Goal: Task Accomplishment & Management: Use online tool/utility

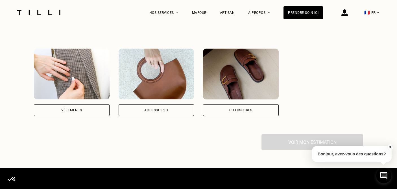
scroll to position [427, 0]
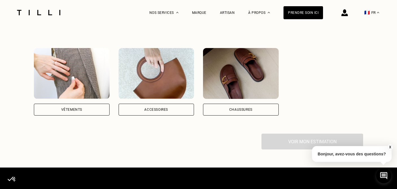
click at [86, 104] on div "Vêtements" at bounding box center [72, 110] width 76 height 12
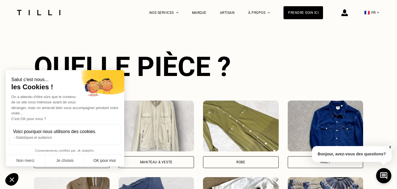
scroll to position [602, 0]
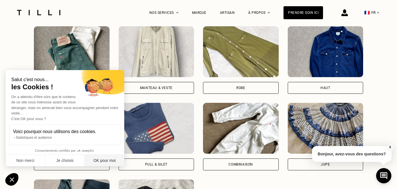
click at [105, 163] on button "OK pour moi" at bounding box center [105, 161] width 40 height 12
checkbox input "true"
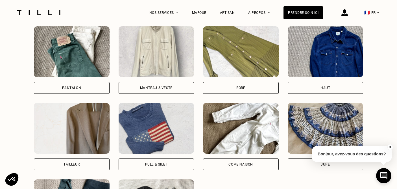
click at [70, 72] on div "Pantalon" at bounding box center [72, 60] width 76 height 68
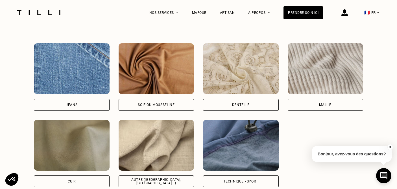
scroll to position [929, 0]
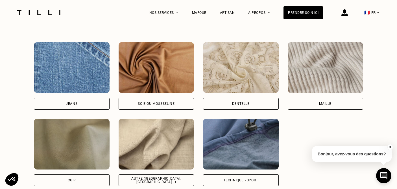
click at [161, 175] on div "Autre ([GEOGRAPHIC_DATA], [GEOGRAPHIC_DATA]...)" at bounding box center [157, 180] width 76 height 12
select select "FR"
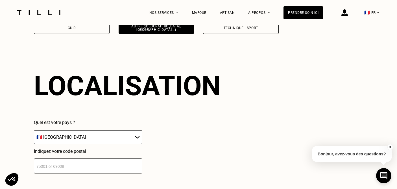
scroll to position [1092, 0]
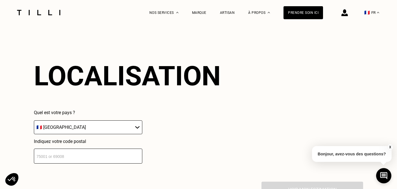
click at [115, 149] on input "number" at bounding box center [88, 156] width 109 height 15
type input "75017"
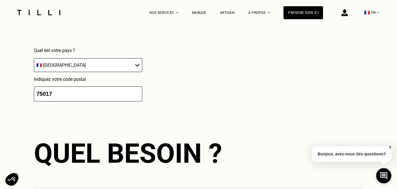
click at [155, 165] on div "Quel besoin ? Bonne nouvelle, un artisan tilli se déplacera à votre domicile po…" at bounding box center [198, 192] width 329 height 144
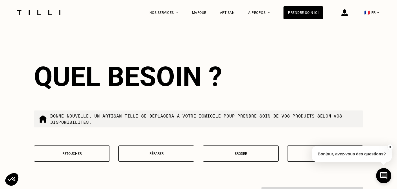
scroll to position [1231, 0]
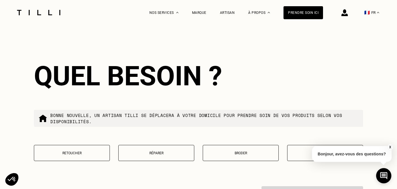
click at [93, 151] on p "Retoucher" at bounding box center [72, 153] width 70 height 4
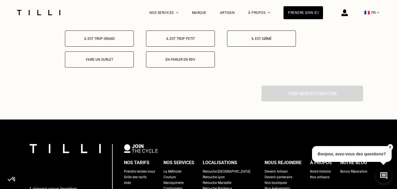
scroll to position [1400, 0]
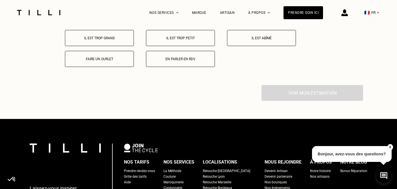
click at [106, 57] on p "Faire un ourlet" at bounding box center [99, 59] width 63 height 4
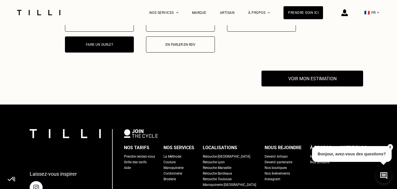
scroll to position [1443, 0]
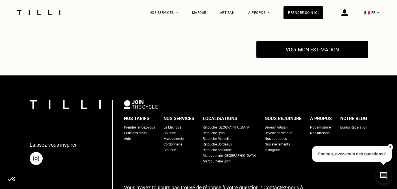
click at [279, 46] on button "Voir mon estimation" at bounding box center [313, 50] width 112 height 18
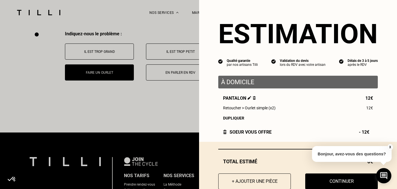
scroll to position [15, 0]
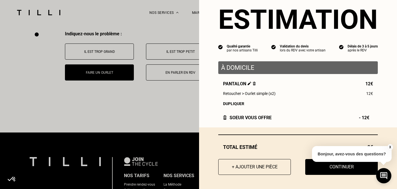
click at [390, 147] on button "X" at bounding box center [390, 147] width 6 height 6
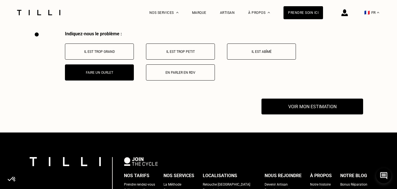
scroll to position [1350, 0]
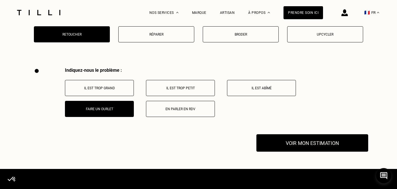
click at [298, 137] on button "Voir mon estimation" at bounding box center [313, 144] width 112 height 18
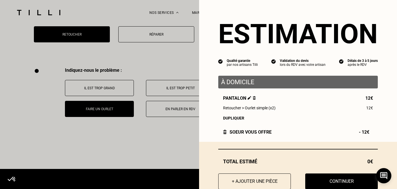
scroll to position [15, 0]
